Goal: Information Seeking & Learning: Learn about a topic

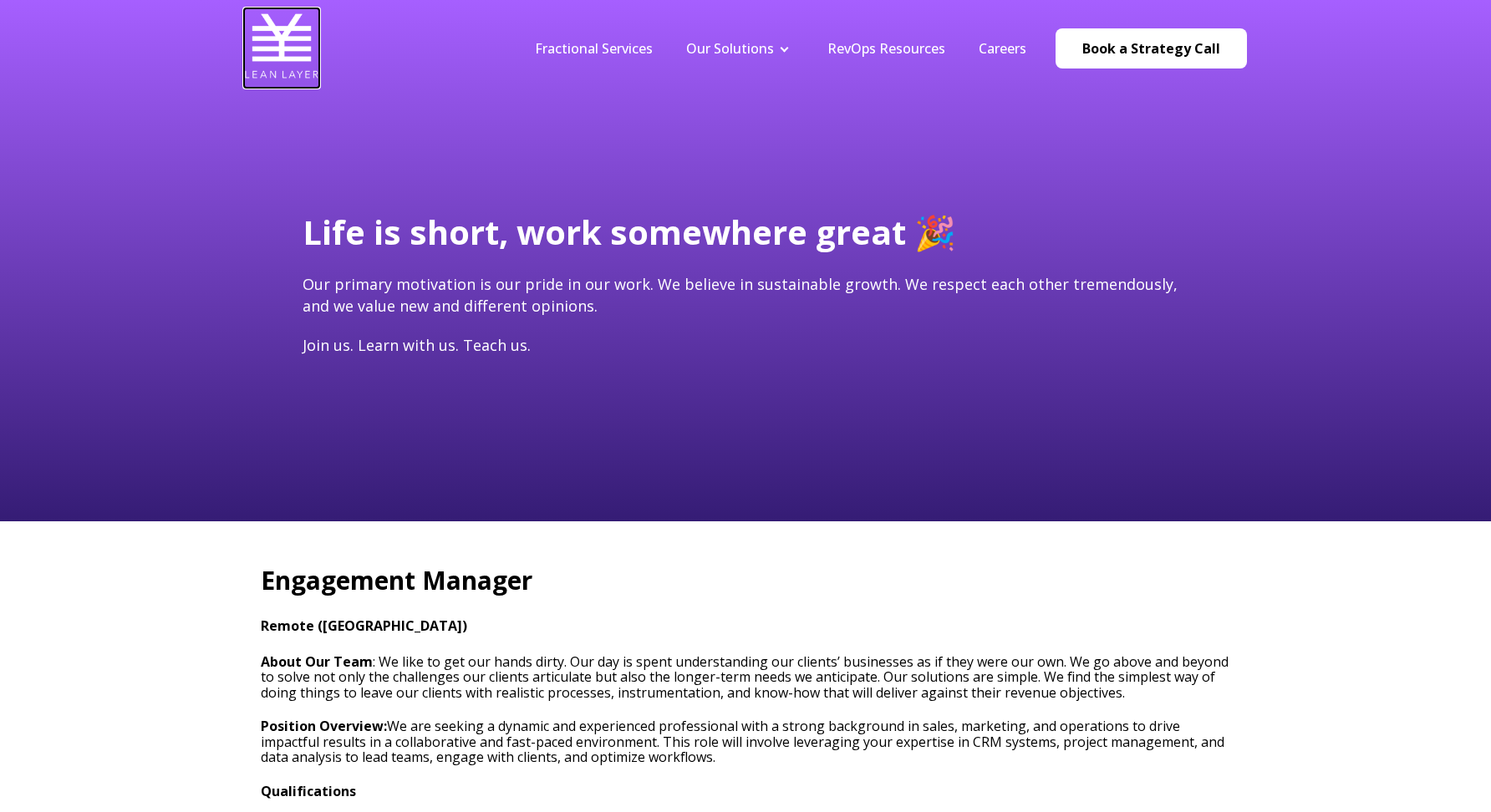
type input "[EMAIL_ADDRESS][DOMAIN_NAME]"
click at [288, 49] on img at bounding box center [281, 45] width 75 height 75
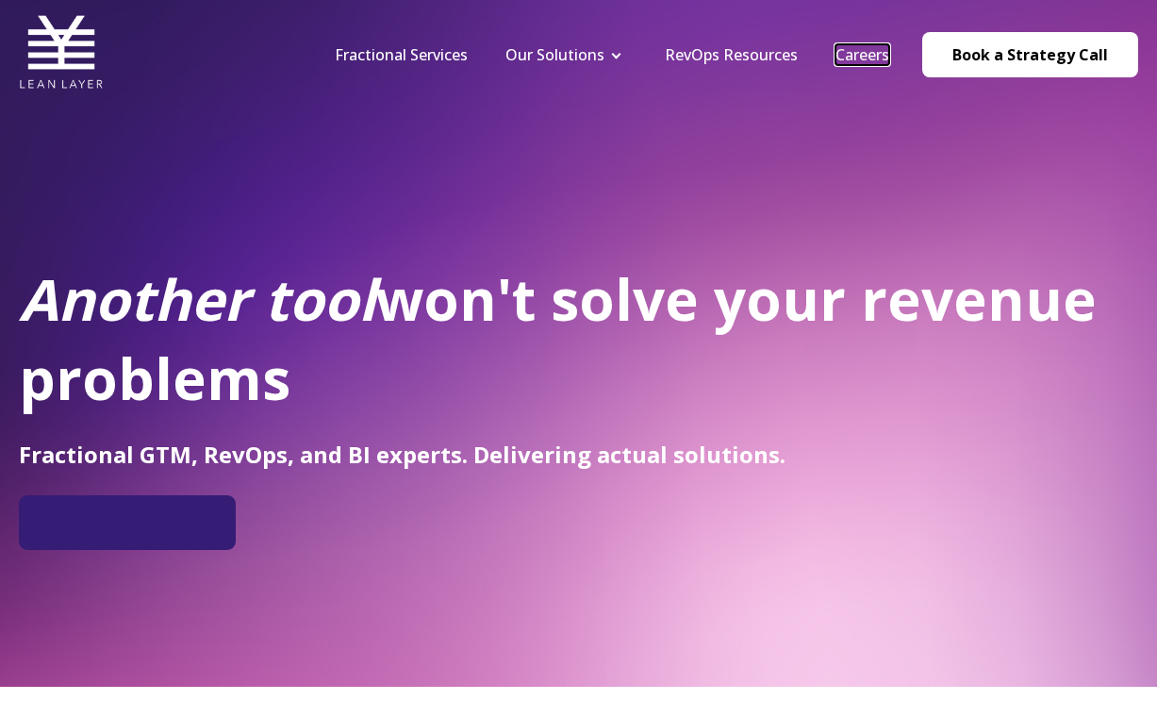
click at [865, 53] on link "Careers" at bounding box center [863, 54] width 54 height 21
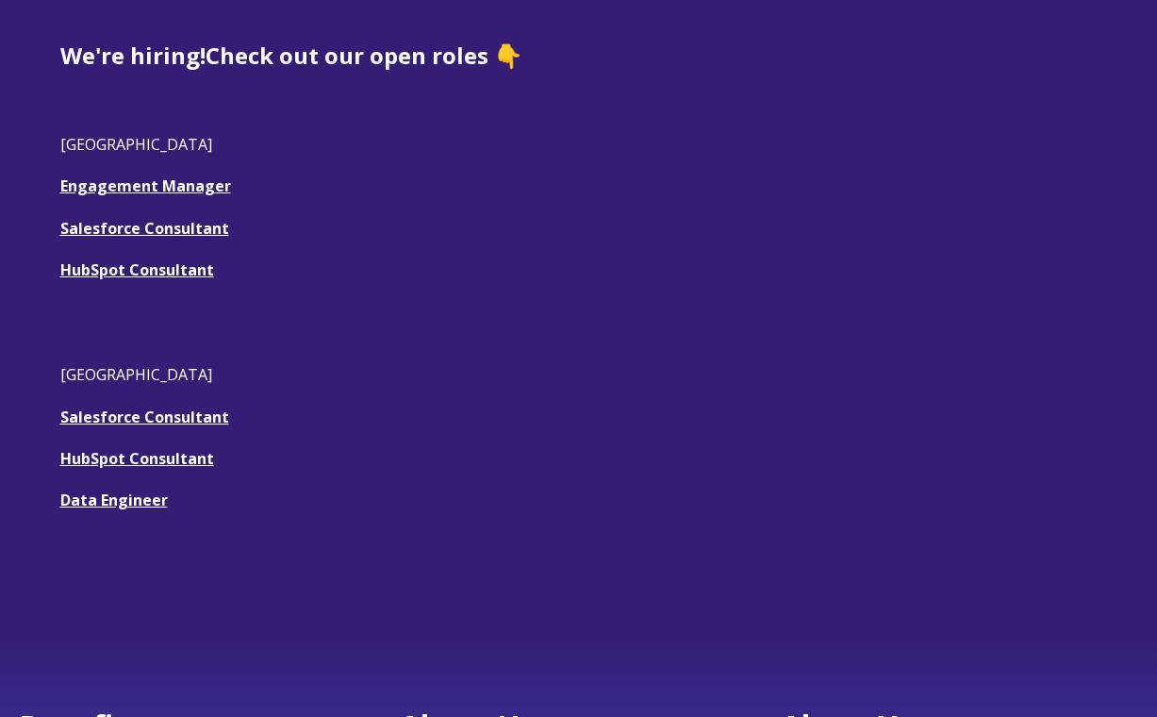
scroll to position [553, 0]
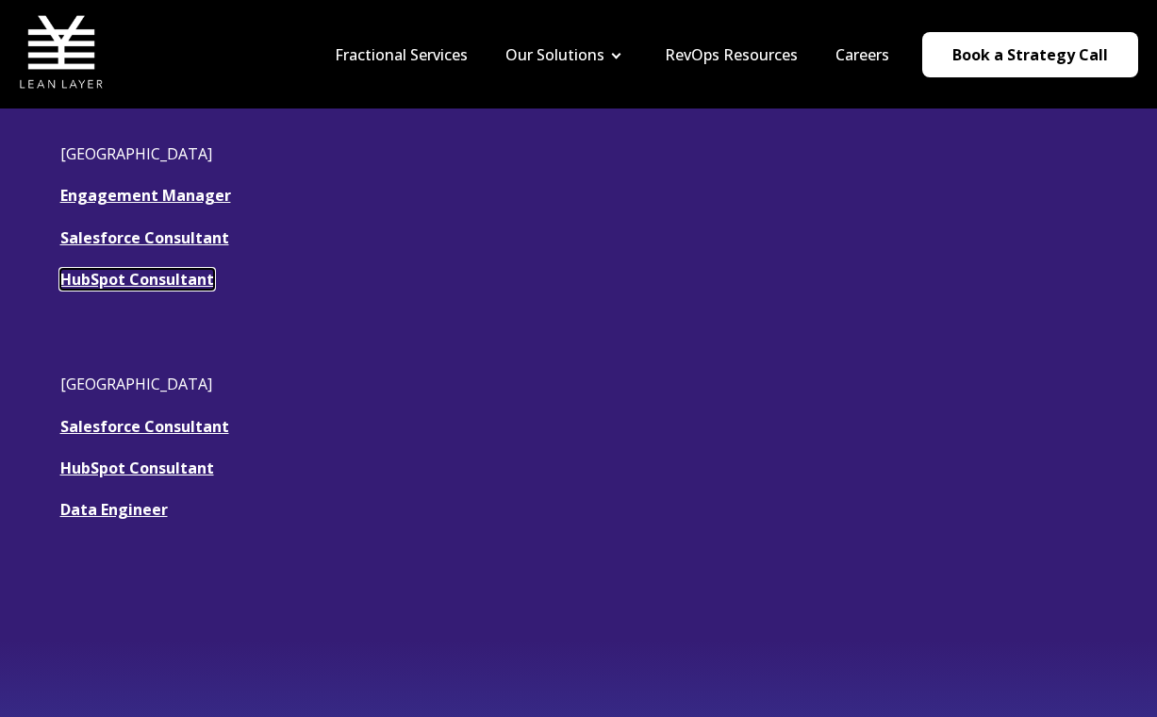
click at [147, 286] on link "HubSpot Consultant" at bounding box center [137, 279] width 154 height 21
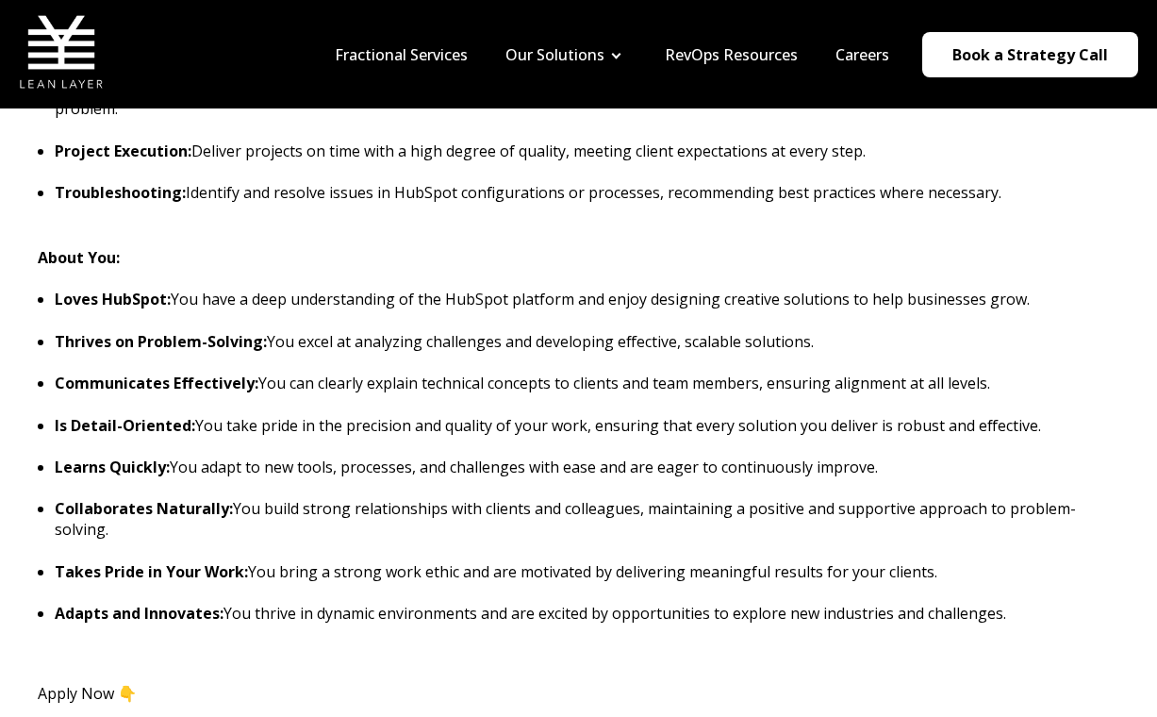
scroll to position [1668, 0]
